Goal: Find specific page/section: Find specific page/section

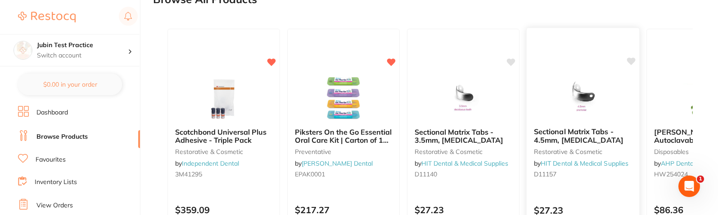
click at [632, 62] on icon at bounding box center [631, 62] width 9 height 8
click at [630, 61] on icon at bounding box center [631, 62] width 9 height 8
click at [633, 60] on icon at bounding box center [631, 62] width 9 height 8
click at [508, 65] on icon at bounding box center [511, 61] width 9 height 9
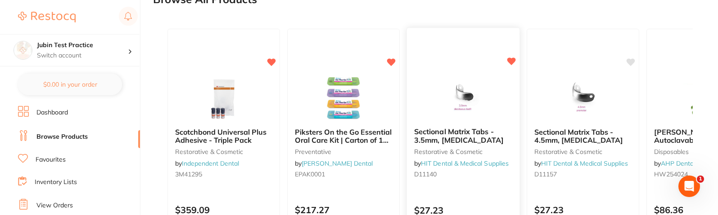
click at [508, 65] on icon at bounding box center [511, 61] width 9 height 9
click at [628, 62] on icon at bounding box center [631, 62] width 9 height 8
click at [631, 59] on icon at bounding box center [631, 62] width 9 height 8
click at [632, 62] on icon at bounding box center [631, 62] width 9 height 8
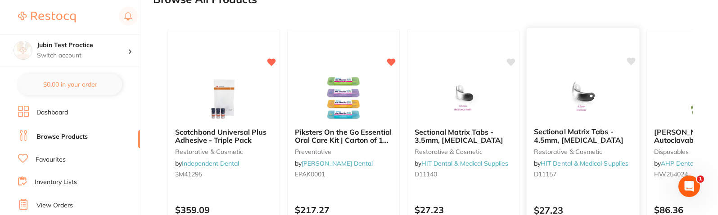
click at [631, 63] on icon at bounding box center [631, 62] width 9 height 8
click at [630, 62] on icon at bounding box center [631, 62] width 9 height 8
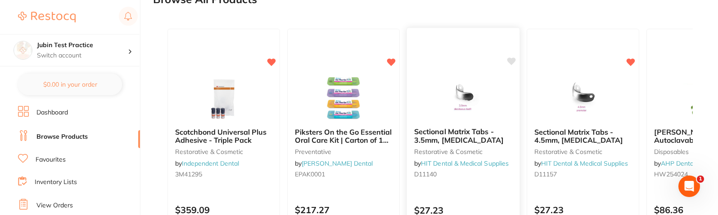
click at [512, 61] on icon at bounding box center [511, 62] width 9 height 8
click at [270, 63] on icon at bounding box center [272, 62] width 9 height 8
click at [272, 61] on icon at bounding box center [272, 62] width 9 height 8
click at [393, 60] on icon at bounding box center [391, 62] width 9 height 8
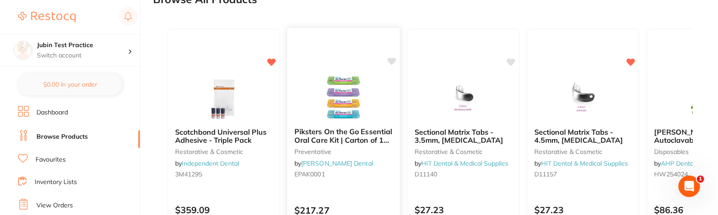
click at [392, 60] on icon at bounding box center [391, 62] width 9 height 8
click at [511, 59] on icon at bounding box center [511, 62] width 9 height 8
click at [630, 64] on icon at bounding box center [631, 62] width 9 height 8
click at [631, 61] on icon at bounding box center [631, 62] width 9 height 8
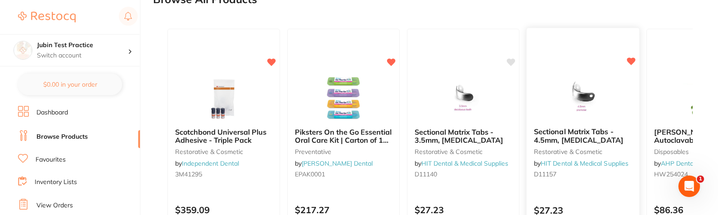
click at [631, 61] on icon at bounding box center [631, 62] width 9 height 8
click at [511, 60] on icon at bounding box center [511, 62] width 9 height 8
click at [629, 63] on icon at bounding box center [631, 62] width 9 height 8
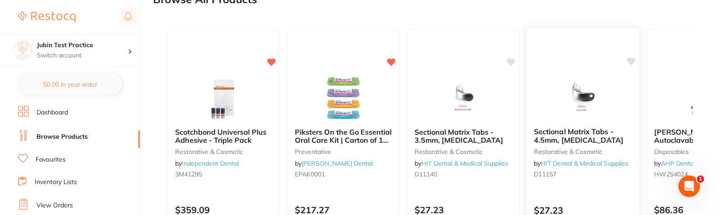
click at [629, 61] on icon at bounding box center [631, 62] width 9 height 8
click at [509, 64] on icon at bounding box center [511, 61] width 9 height 9
click at [633, 59] on icon at bounding box center [631, 62] width 9 height 8
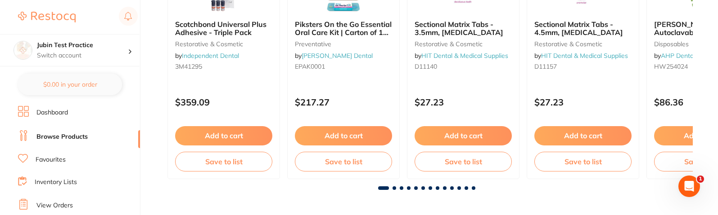
click at [444, 188] on span at bounding box center [445, 189] width 4 height 4
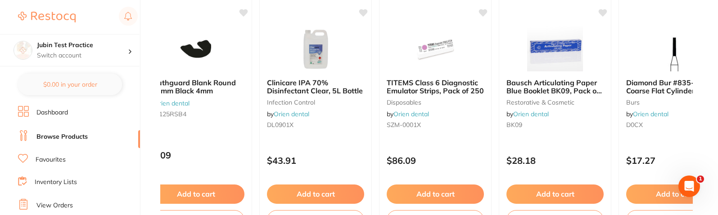
scroll to position [0, 4258]
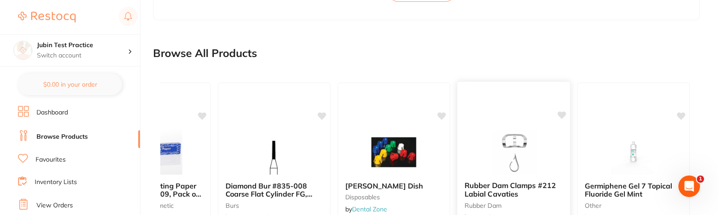
click at [562, 117] on icon at bounding box center [561, 116] width 9 height 8
click at [442, 117] on icon at bounding box center [442, 116] width 9 height 8
click at [561, 117] on icon at bounding box center [561, 116] width 9 height 8
click at [322, 116] on icon at bounding box center [322, 116] width 9 height 8
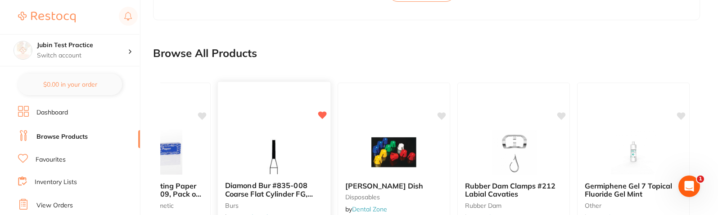
click at [322, 115] on icon at bounding box center [322, 116] width 9 height 8
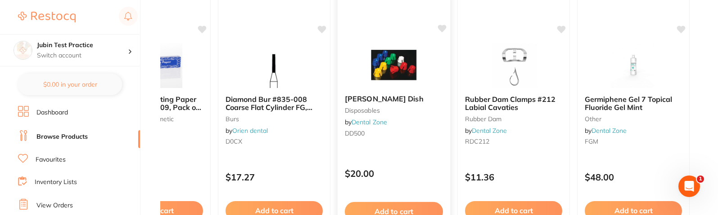
scroll to position [739, 0]
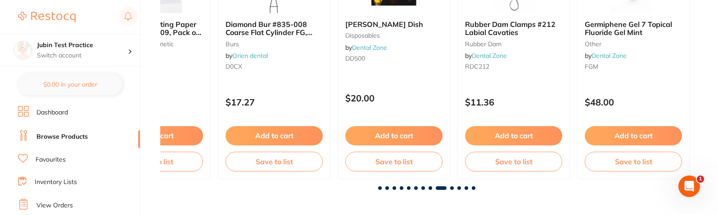
click at [430, 189] on span at bounding box center [430, 189] width 4 height 4
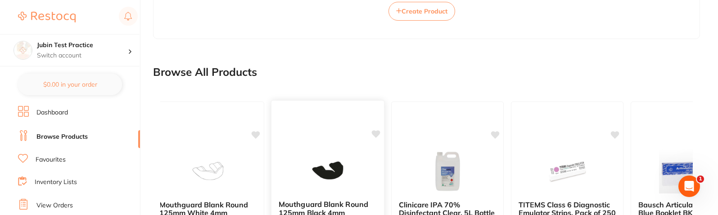
scroll to position [577, 0]
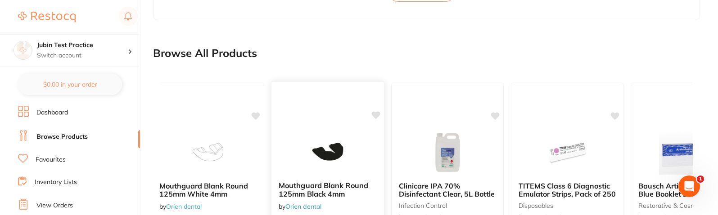
click at [375, 116] on icon at bounding box center [376, 116] width 9 height 8
click at [495, 115] on icon at bounding box center [495, 116] width 9 height 8
click at [376, 115] on icon at bounding box center [376, 116] width 9 height 8
click at [496, 117] on icon at bounding box center [495, 116] width 9 height 8
click at [614, 116] on icon at bounding box center [615, 116] width 9 height 8
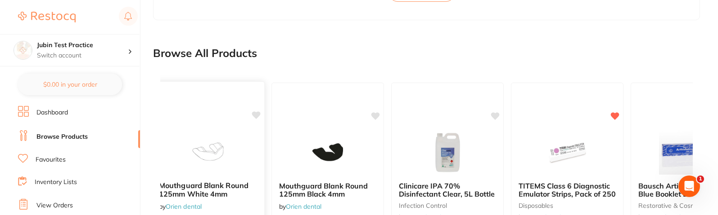
click at [258, 115] on icon at bounding box center [256, 116] width 9 height 8
click at [376, 116] on icon at bounding box center [376, 116] width 9 height 8
click at [255, 117] on icon at bounding box center [256, 116] width 9 height 8
click at [375, 117] on icon at bounding box center [376, 116] width 9 height 8
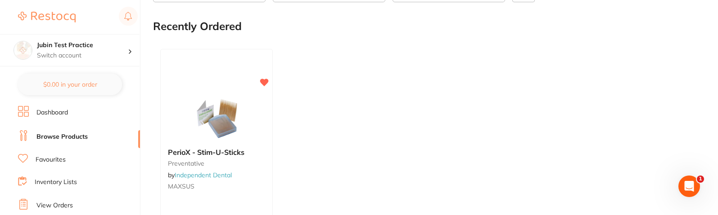
scroll to position [0, 0]
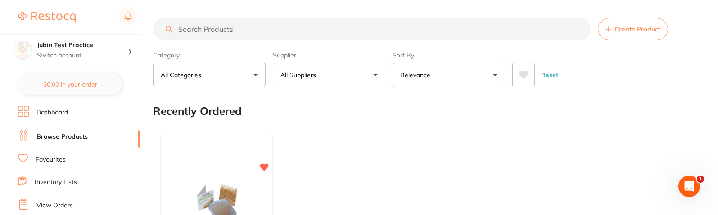
click at [525, 72] on icon at bounding box center [523, 75] width 9 height 8
click at [526, 75] on icon at bounding box center [523, 75] width 9 height 8
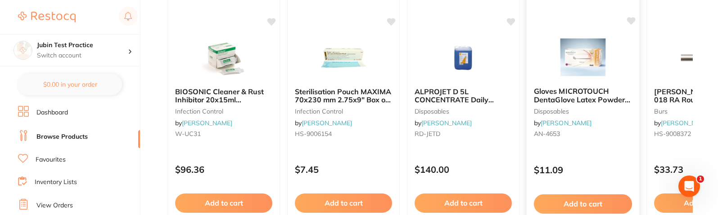
scroll to position [631, 0]
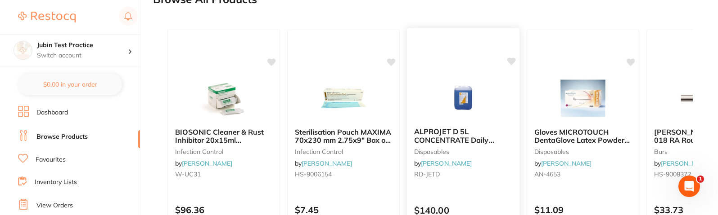
click at [514, 60] on icon at bounding box center [511, 62] width 9 height 8
click at [391, 62] on icon at bounding box center [391, 62] width 9 height 8
click at [390, 63] on icon at bounding box center [391, 62] width 9 height 8
click at [513, 60] on icon at bounding box center [511, 62] width 9 height 8
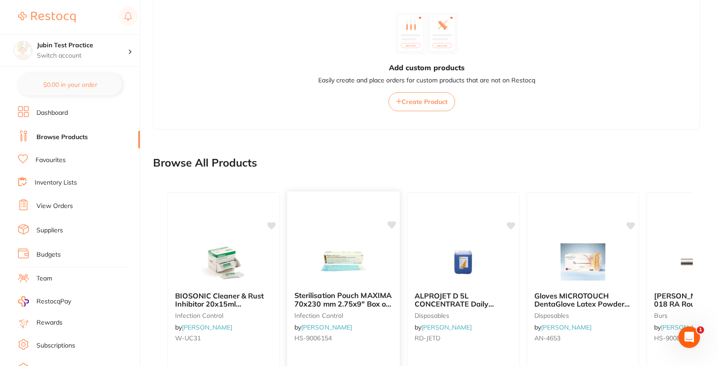
scroll to position [589, 0]
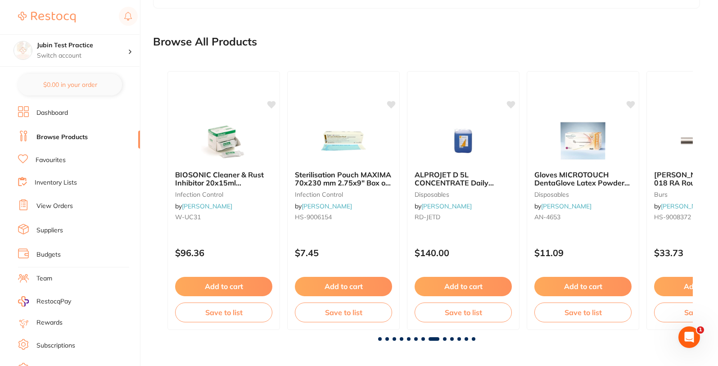
click at [387, 215] on span at bounding box center [387, 339] width 4 height 4
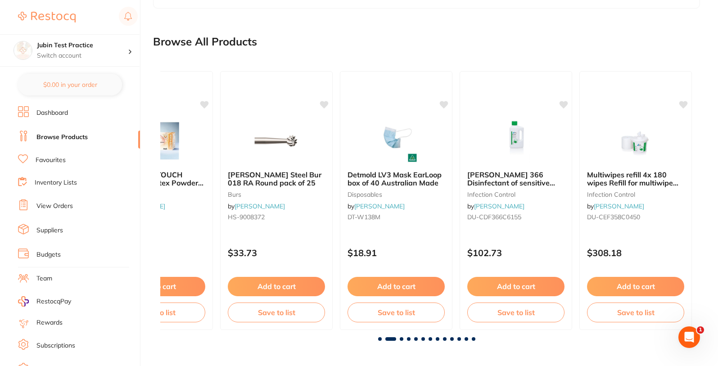
scroll to position [0, 532]
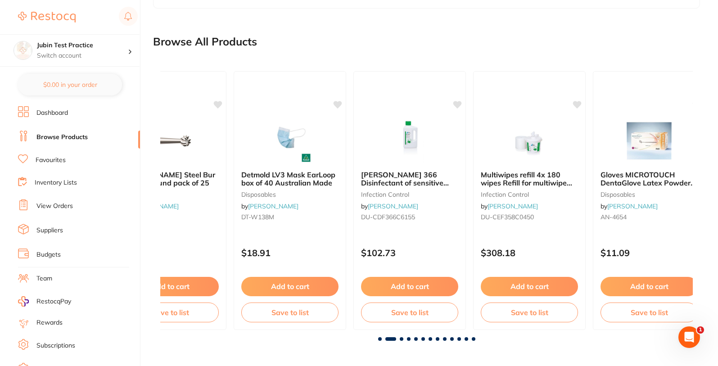
click at [378, 215] on span at bounding box center [380, 339] width 4 height 4
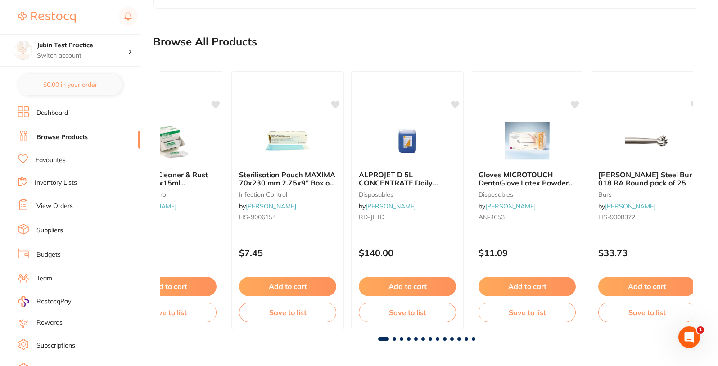
scroll to position [0, 0]
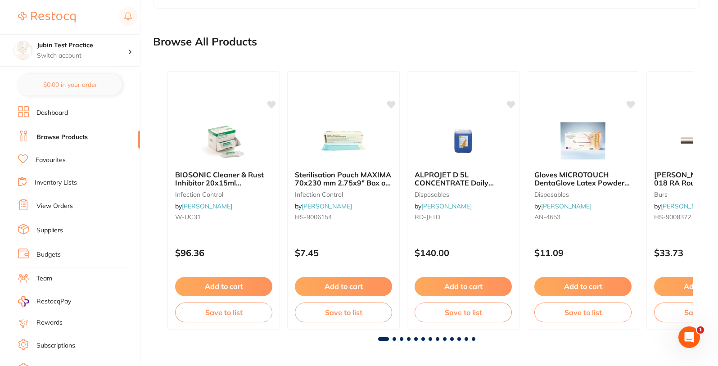
click at [401, 215] on span at bounding box center [401, 339] width 4 height 4
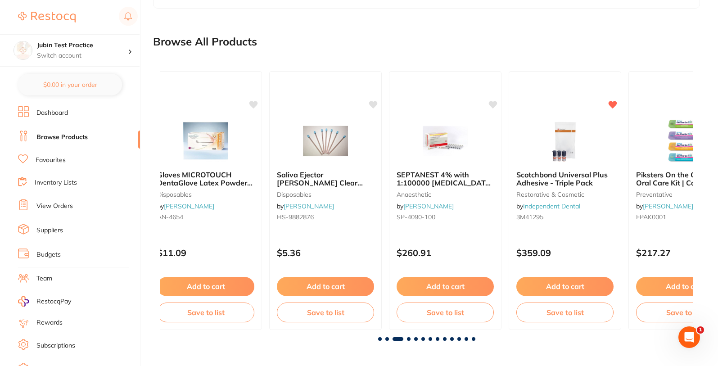
scroll to position [0, 1064]
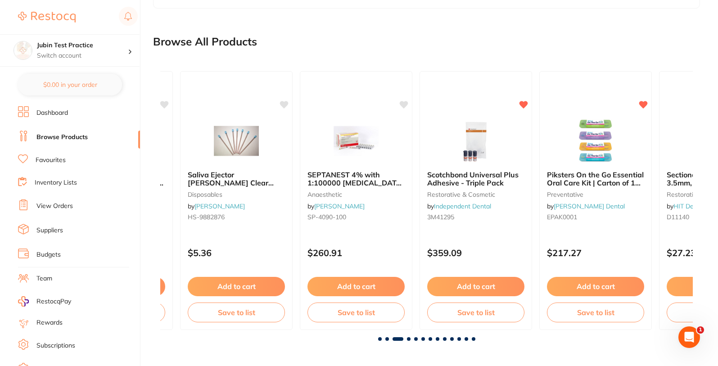
click at [409, 215] on span at bounding box center [409, 339] width 4 height 4
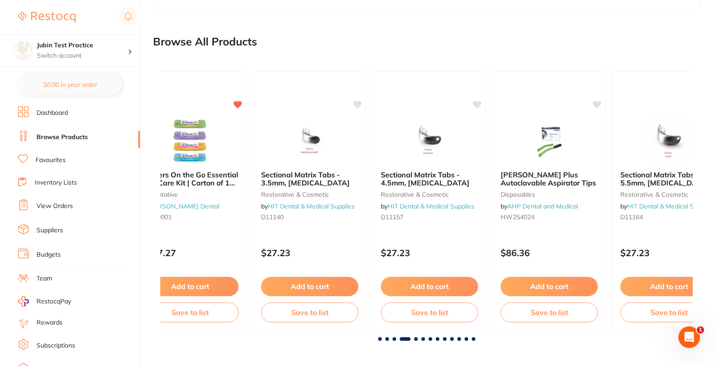
scroll to position [0, 1597]
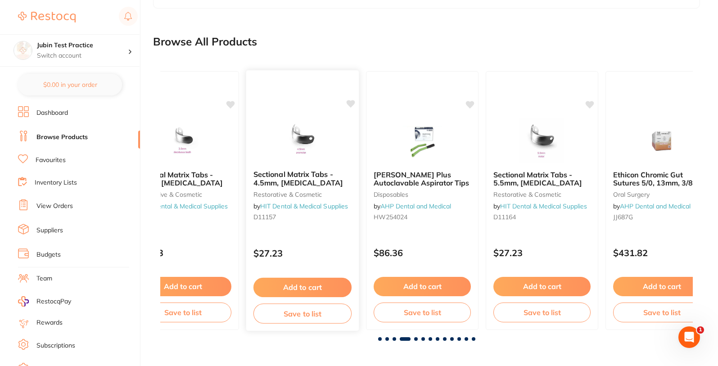
click at [352, 105] on icon at bounding box center [350, 104] width 9 height 8
click at [351, 105] on icon at bounding box center [350, 104] width 9 height 8
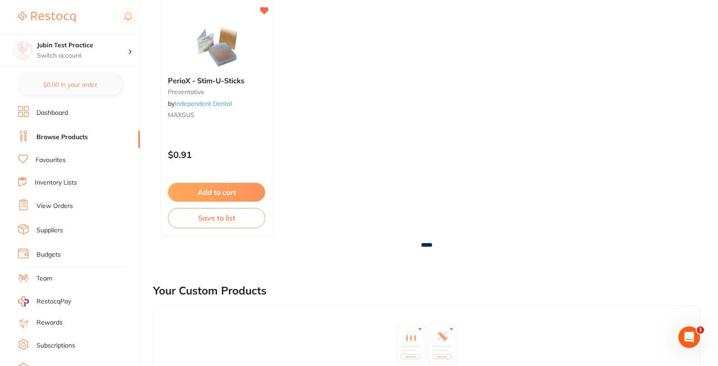
scroll to position [0, 0]
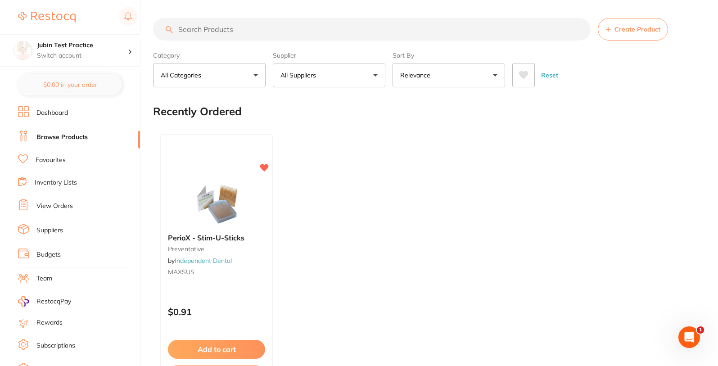
click at [521, 77] on icon at bounding box center [523, 75] width 9 height 8
click at [520, 72] on icon at bounding box center [523, 75] width 9 height 8
click at [523, 76] on icon at bounding box center [523, 75] width 9 height 8
click at [522, 73] on icon at bounding box center [523, 75] width 9 height 8
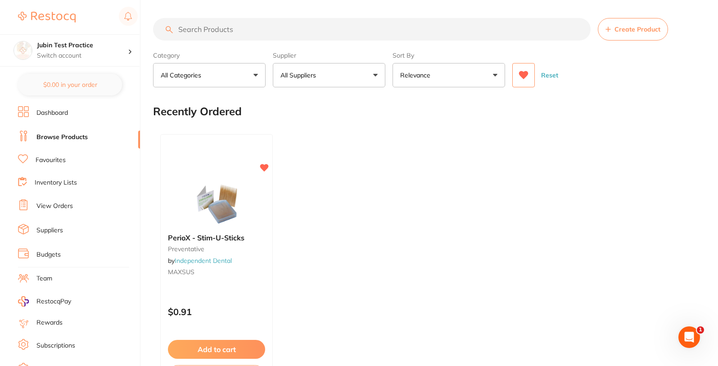
click at [520, 74] on icon at bounding box center [523, 75] width 9 height 8
click at [522, 76] on icon at bounding box center [523, 75] width 9 height 8
click at [294, 81] on button "All Suppliers" at bounding box center [329, 75] width 112 height 24
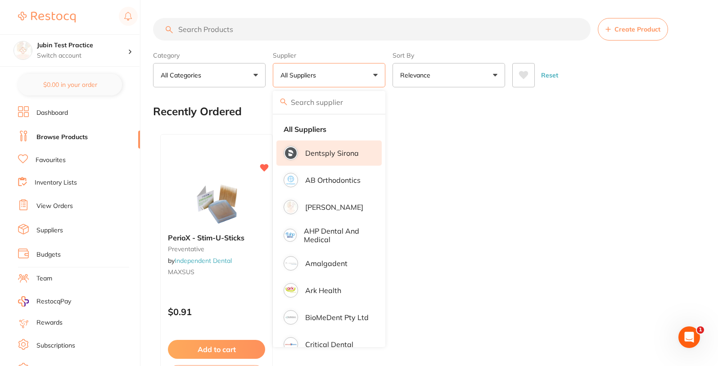
click at [328, 155] on p "Dentsply Sirona" at bounding box center [332, 153] width 54 height 8
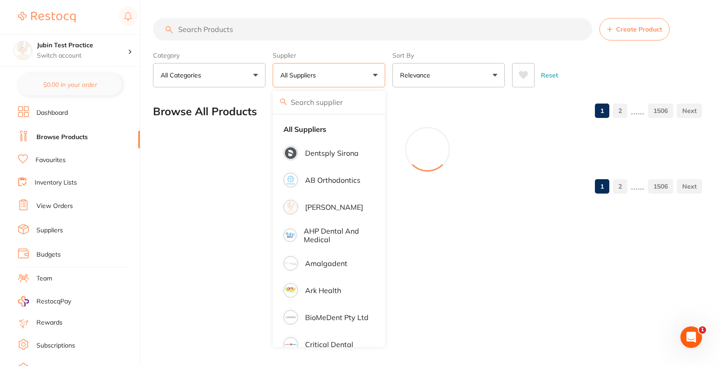
click at [595, 61] on div "Reset" at bounding box center [603, 71] width 183 height 31
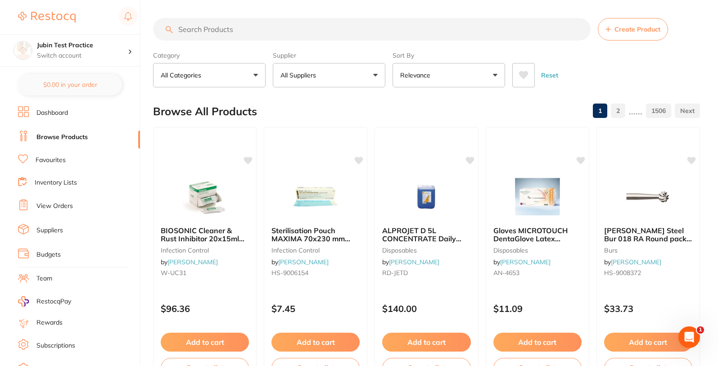
click at [521, 76] on icon at bounding box center [523, 75] width 9 height 8
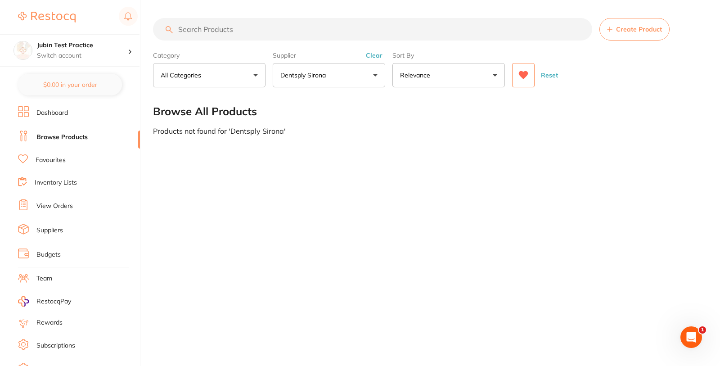
click at [521, 75] on icon at bounding box center [523, 75] width 9 height 8
